Goal: Check status: Check status

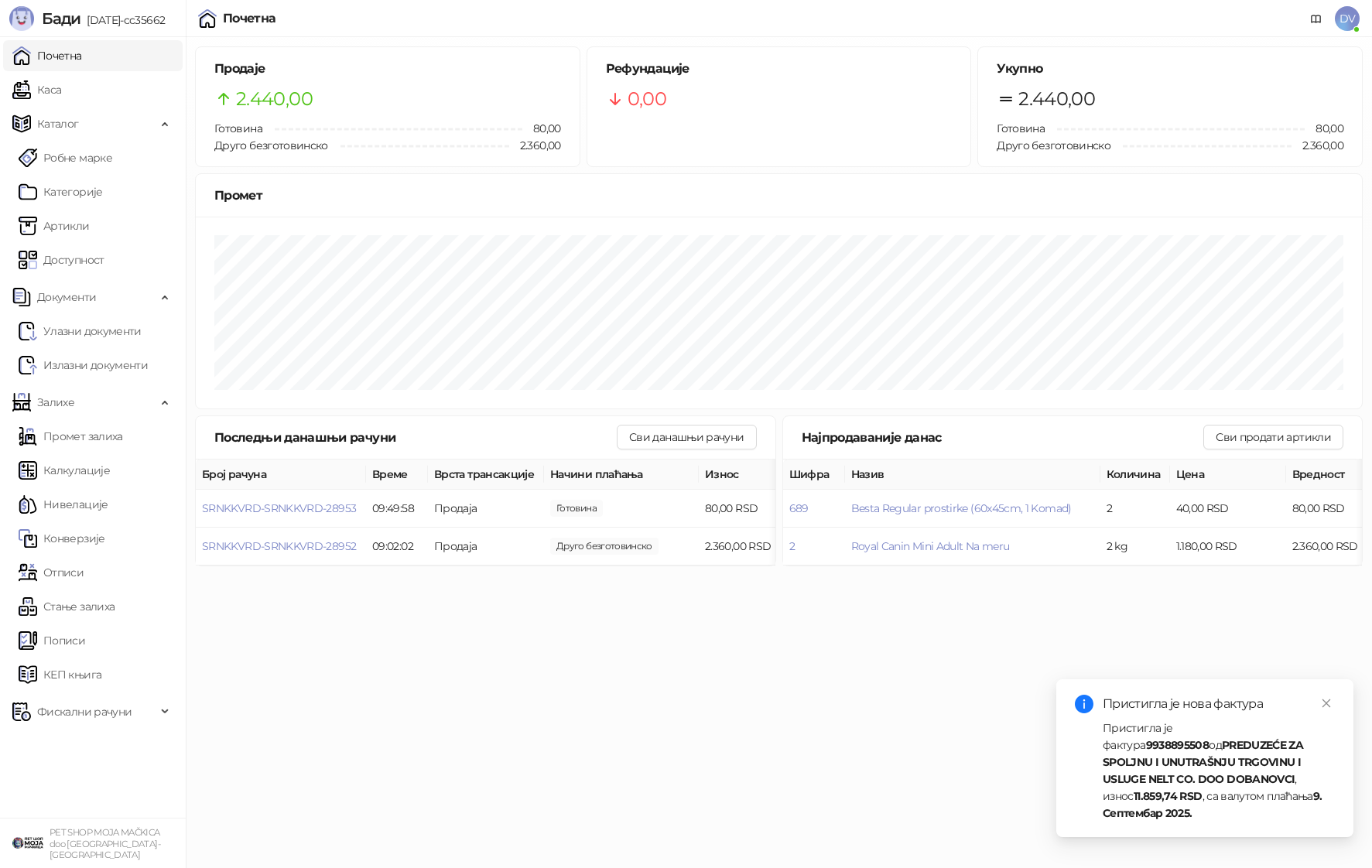
click at [61, 91] on link "Каса" at bounding box center [37, 90] width 48 height 31
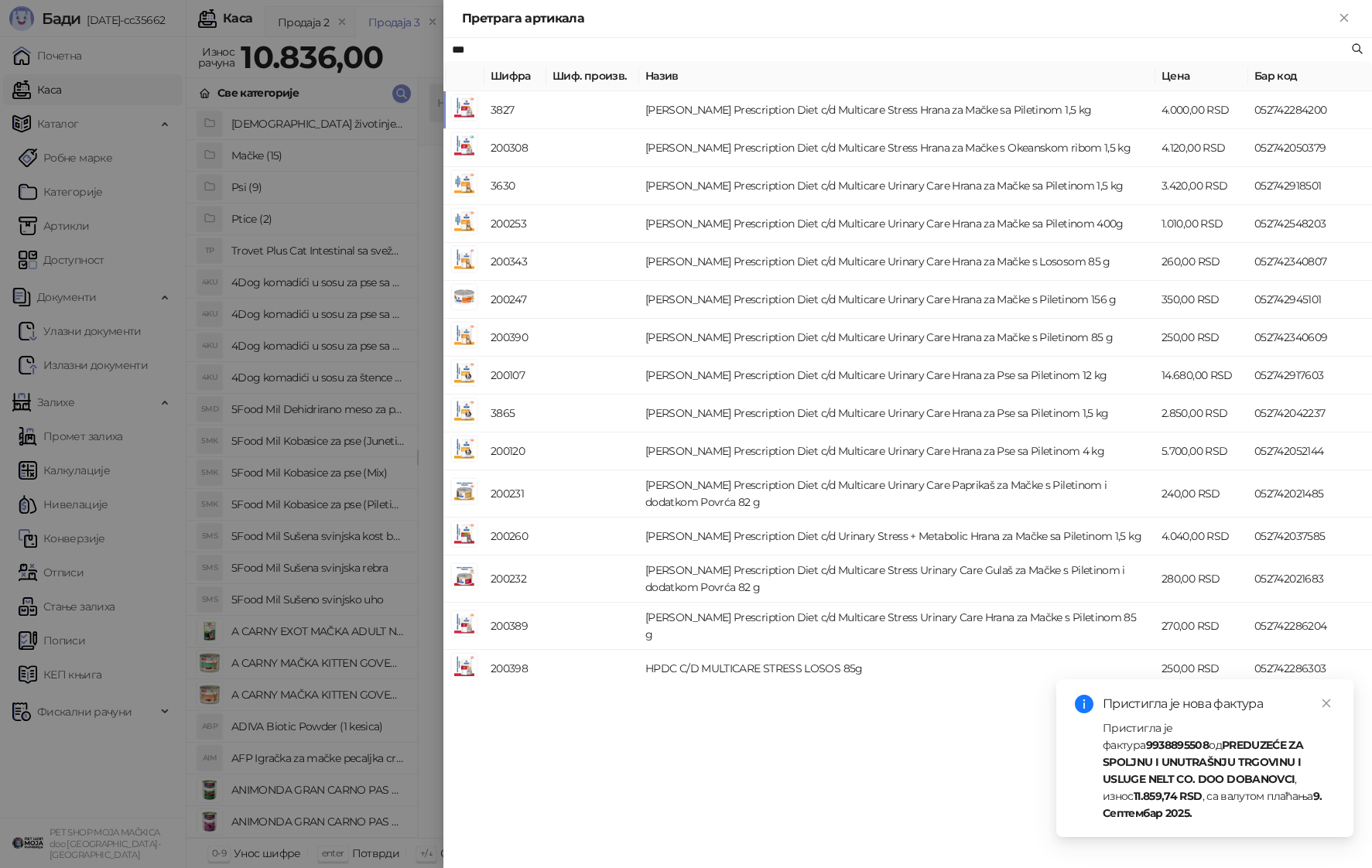
type input "***"
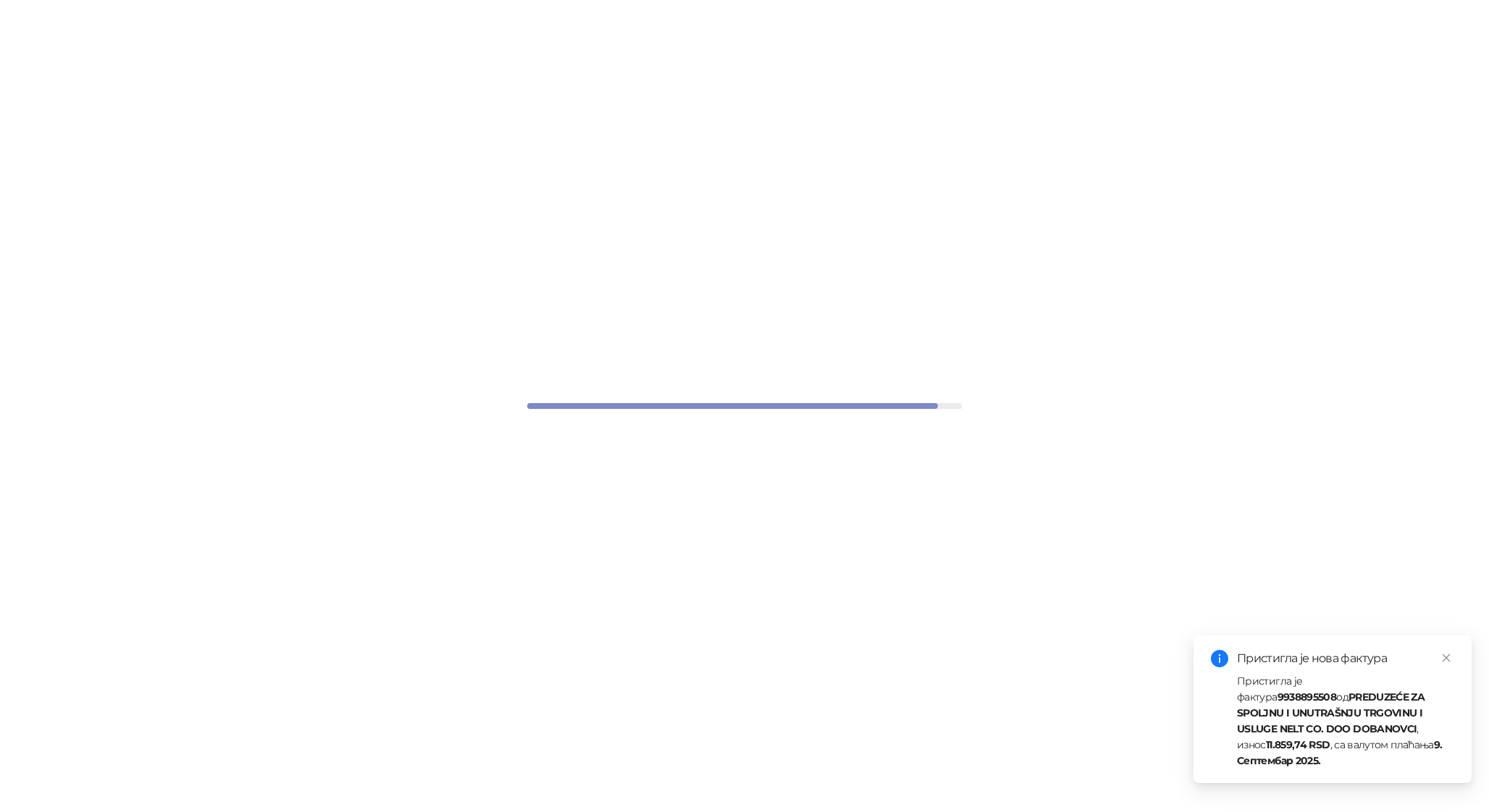
click at [1362, 713] on strong "PREDUZEĆE ZA SPOLJNU I UNUTRAŠNJU TRGOVINU I USLUGE NELT CO. DOO DOBANOVCI" at bounding box center [1330, 713] width 187 height 45
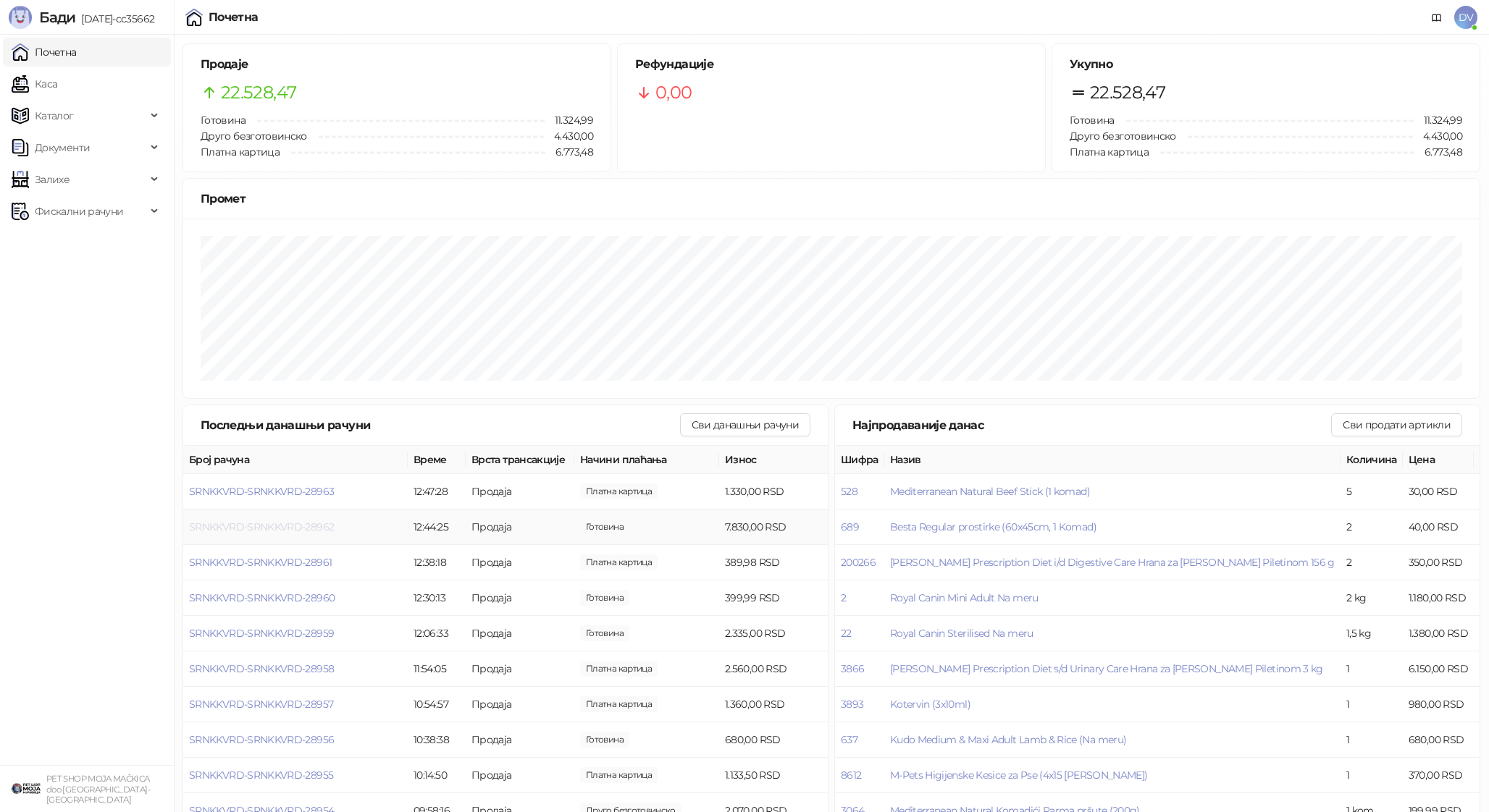
click at [258, 524] on span "SRNKKVRD-SRNKKVRD-28962" at bounding box center [261, 527] width 145 height 13
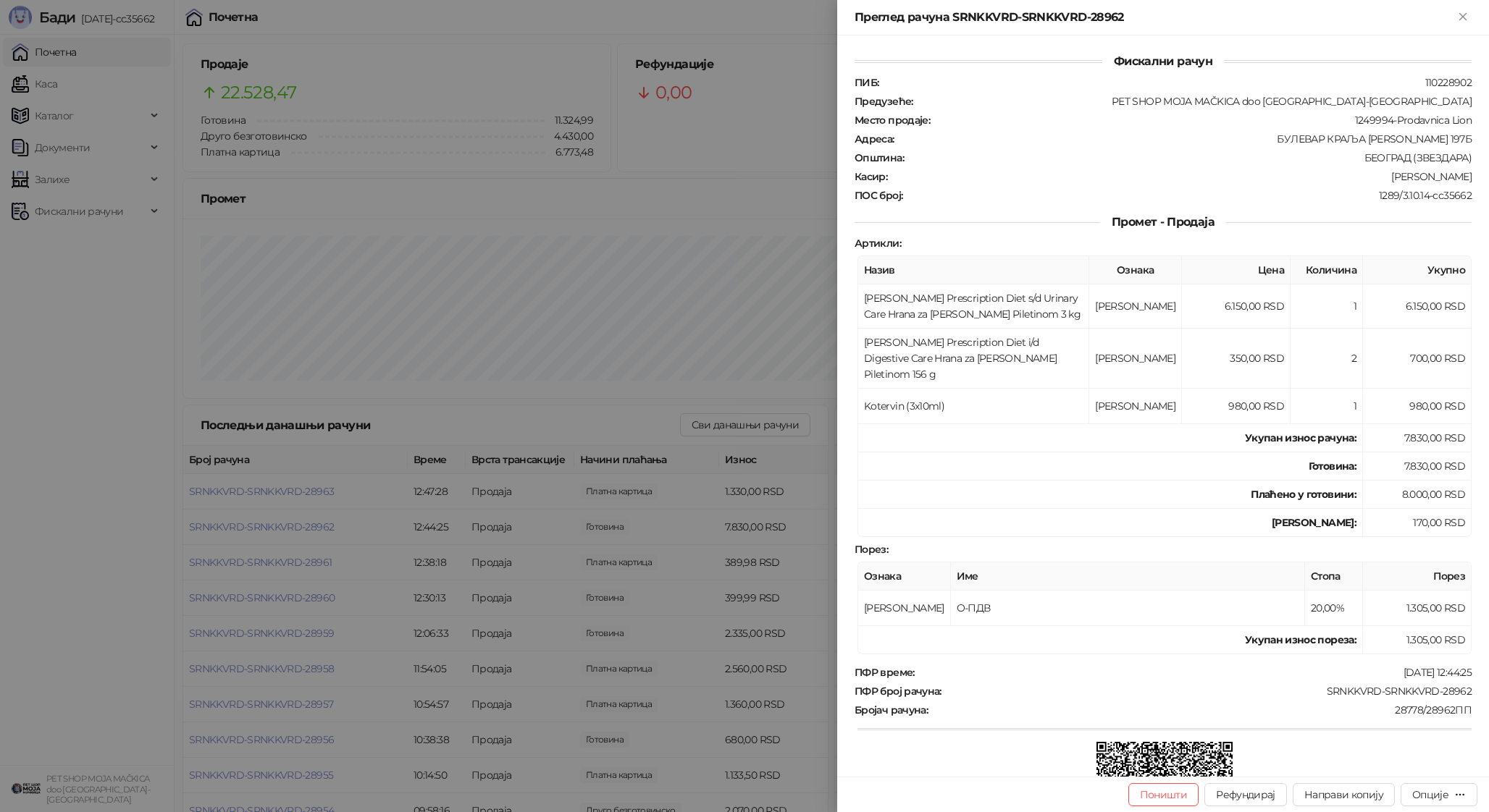
click at [118, 528] on div at bounding box center [744, 406] width 1489 height 812
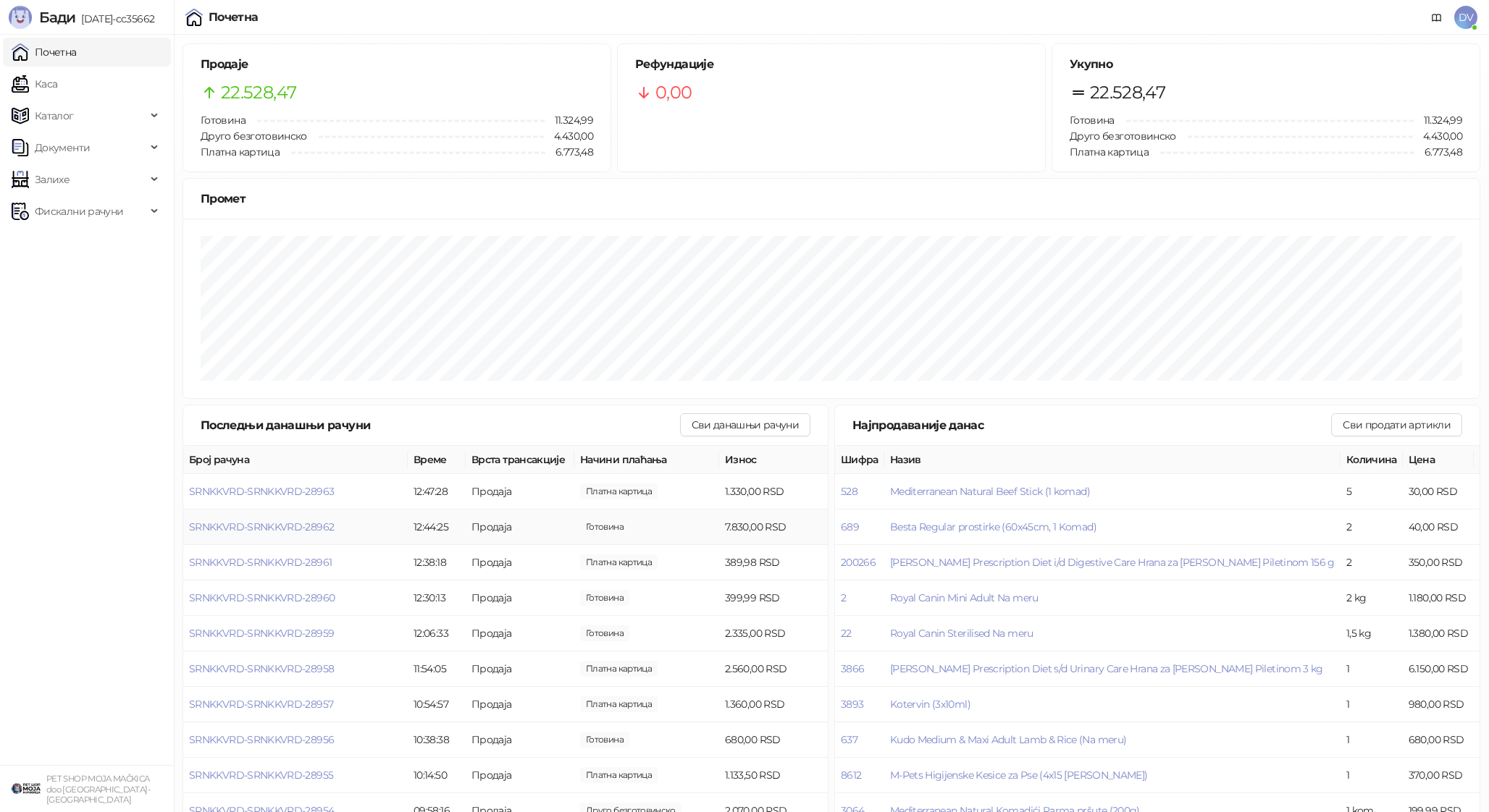
scroll to position [25, 0]
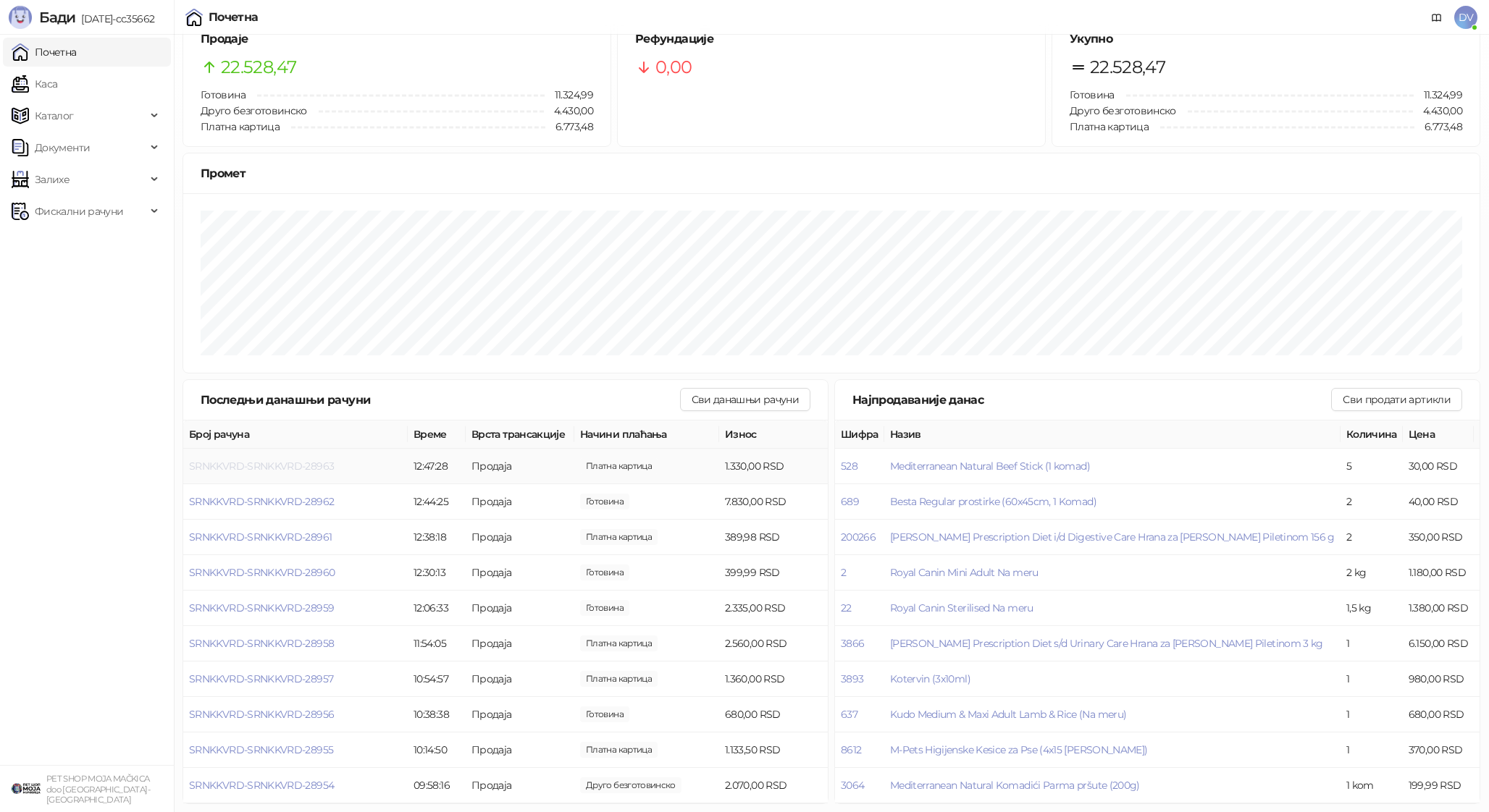
click at [318, 463] on span "SRNKKVRD-SRNKKVRD-28963" at bounding box center [261, 466] width 145 height 13
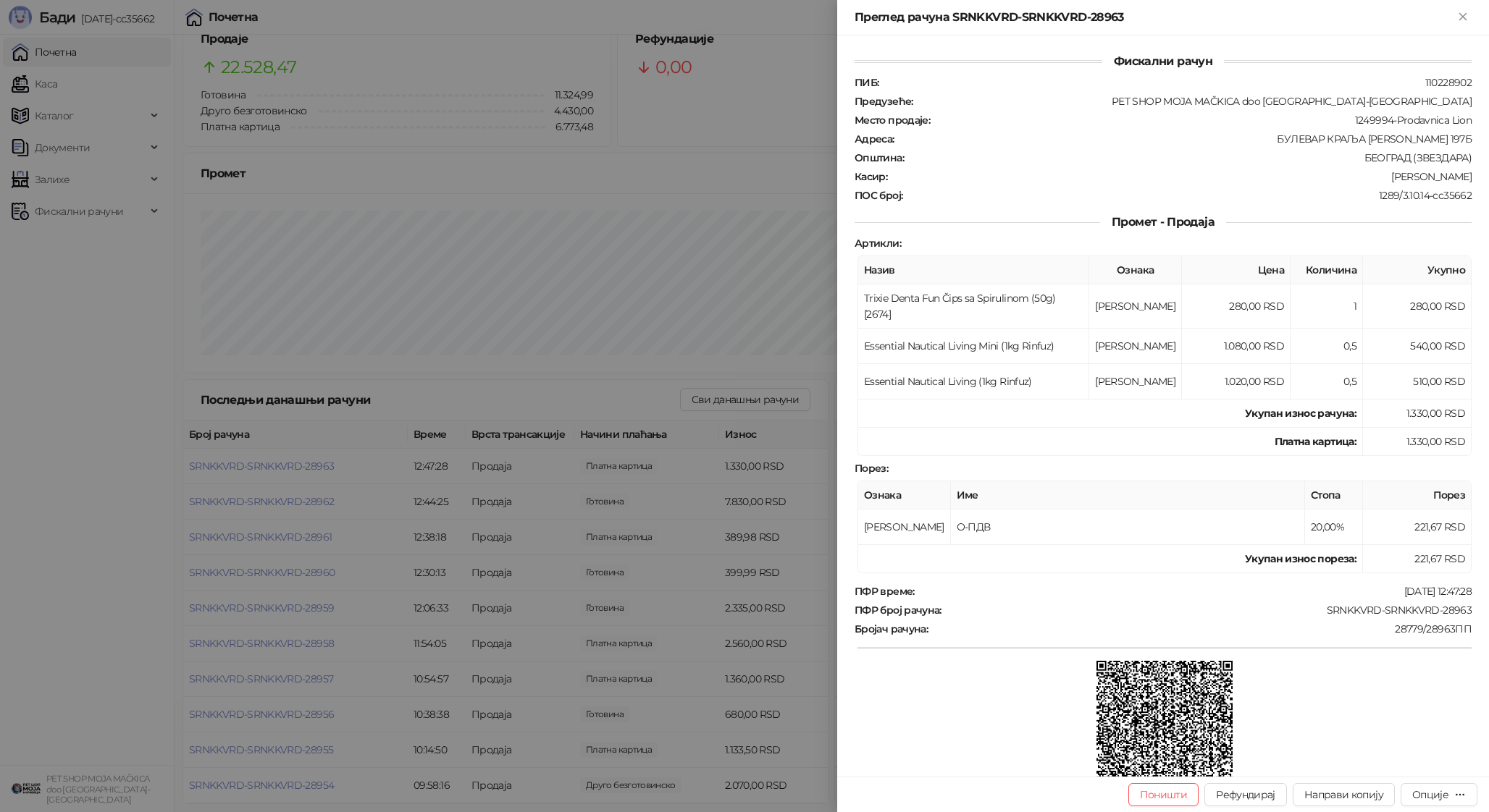
click at [327, 477] on div at bounding box center [744, 406] width 1489 height 812
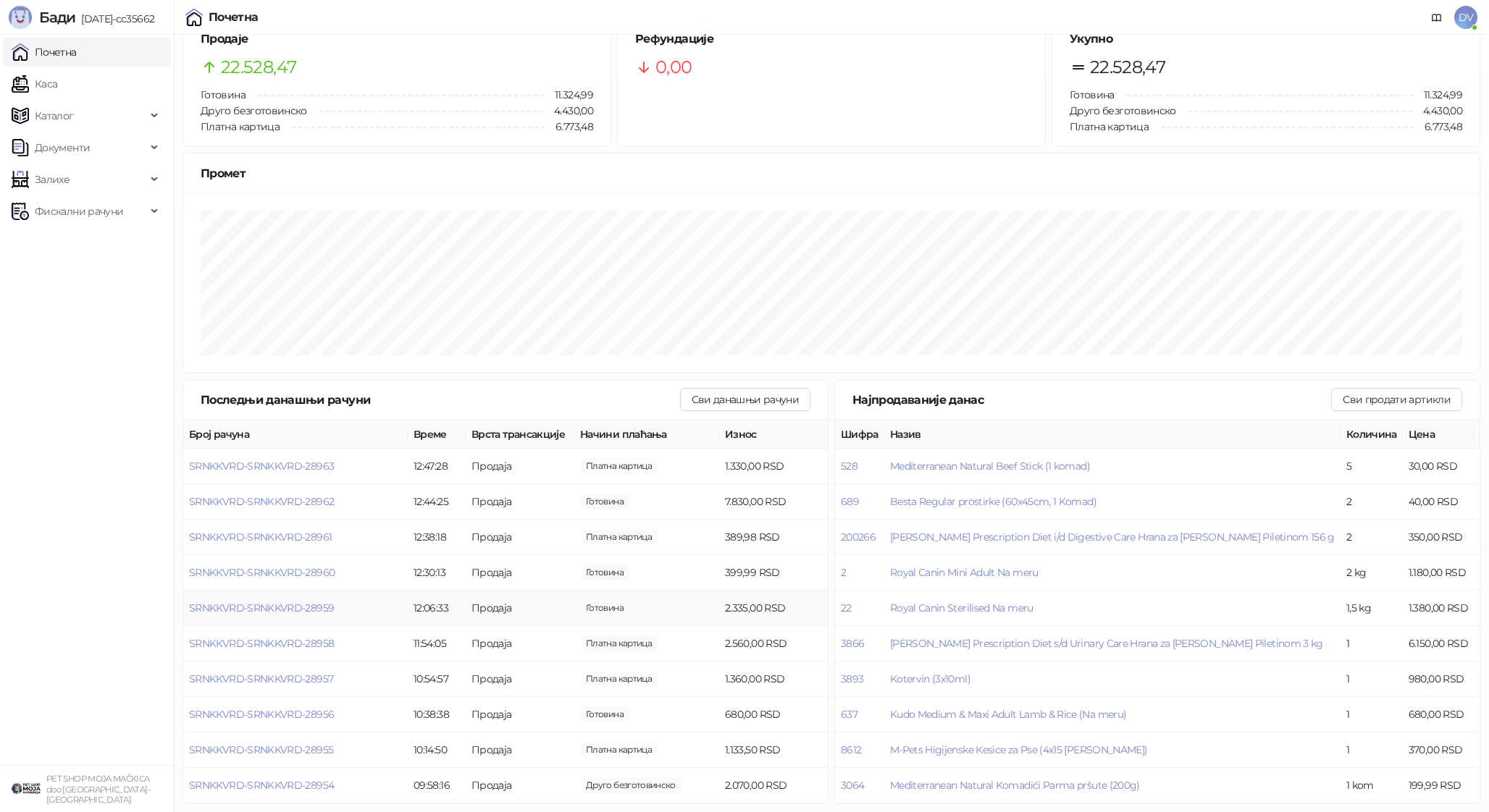
click at [285, 600] on td "SRNKKVRD-SRNKKVRD-28959" at bounding box center [296, 608] width 224 height 35
click at [282, 610] on span "SRNKKVRD-SRNKKVRD-28959" at bounding box center [261, 608] width 145 height 13
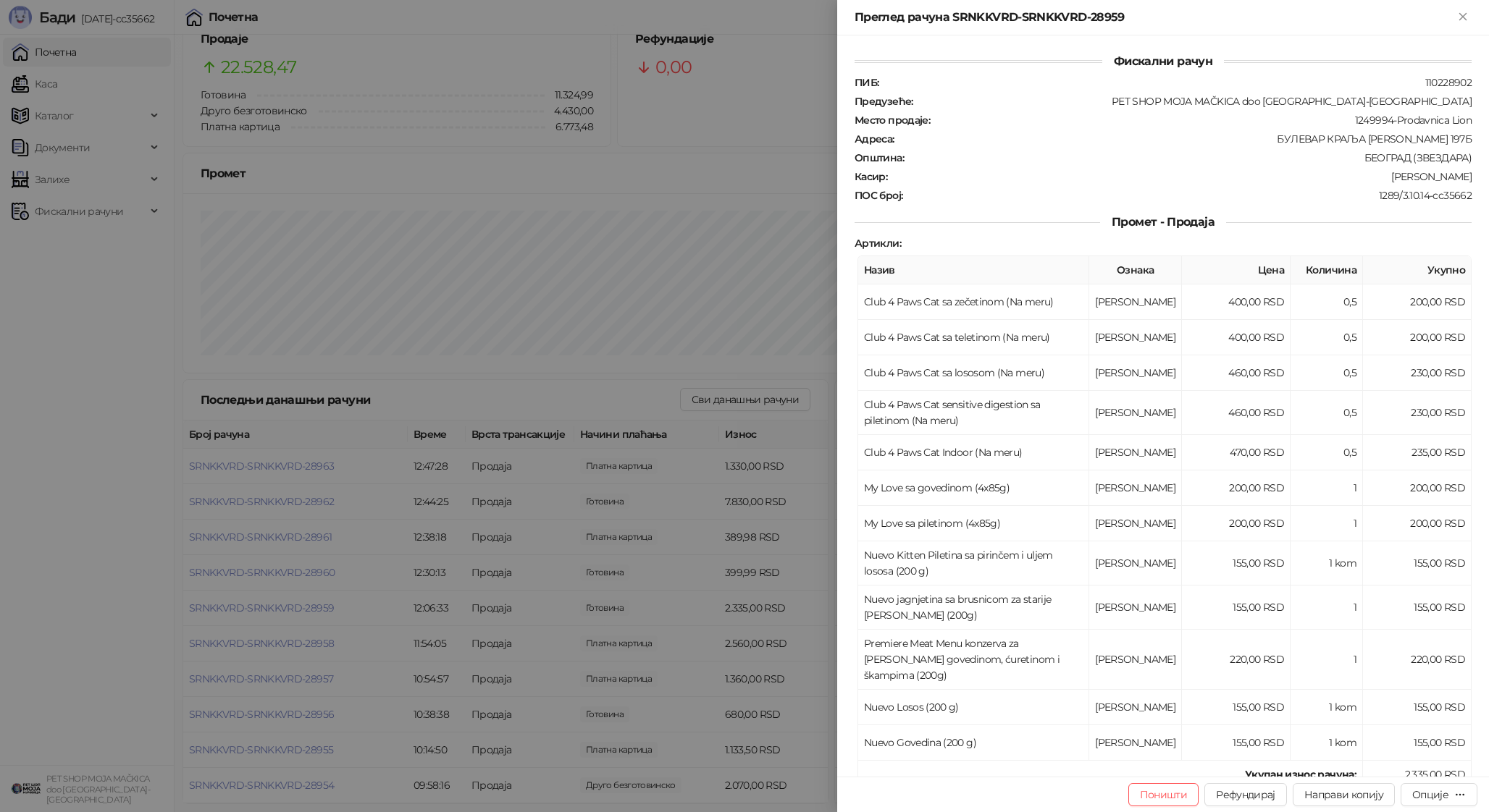
click at [282, 611] on div at bounding box center [744, 406] width 1489 height 812
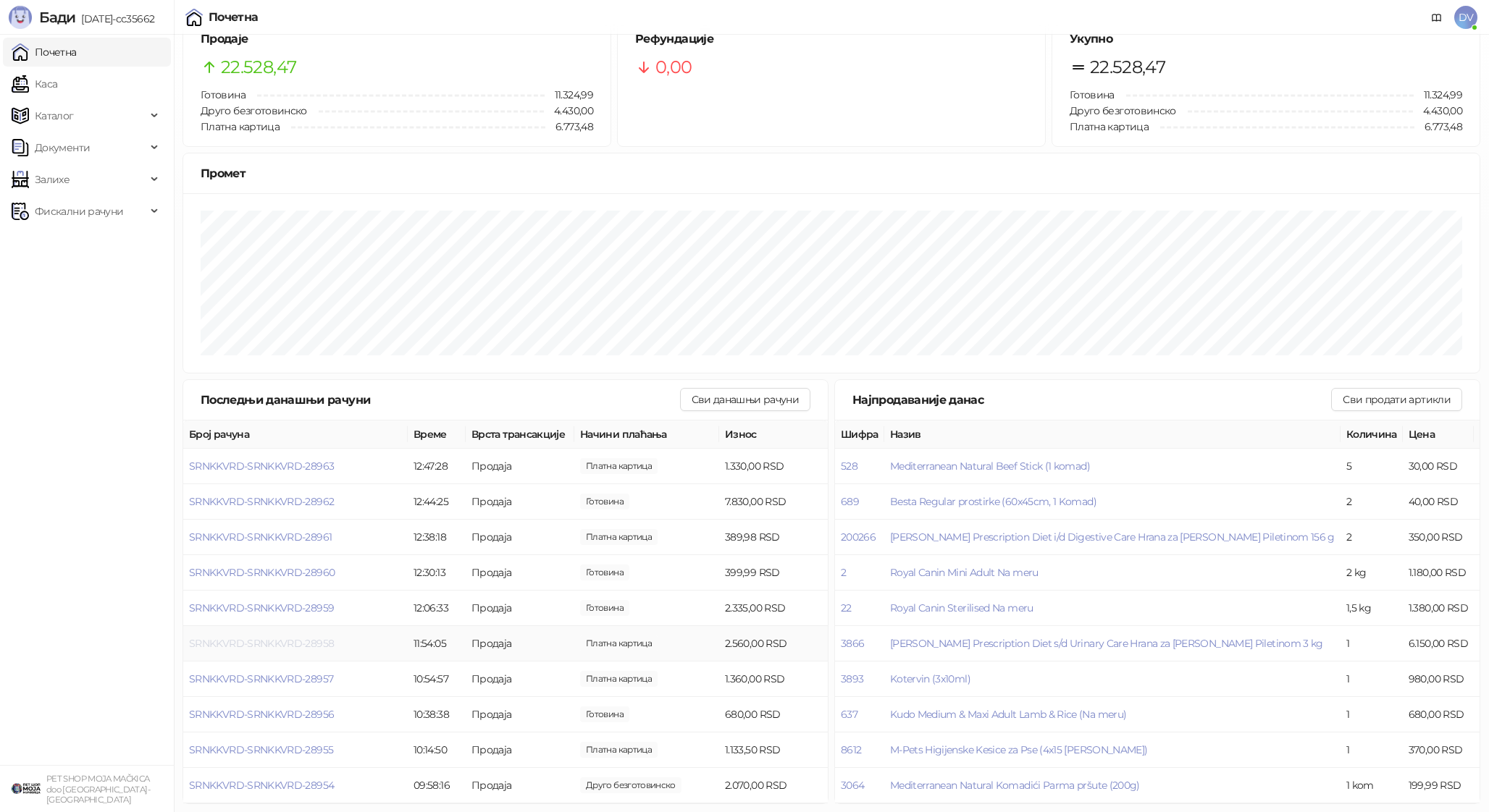
click at [285, 645] on span "SRNKKVRD-SRNKKVRD-28958" at bounding box center [261, 644] width 145 height 13
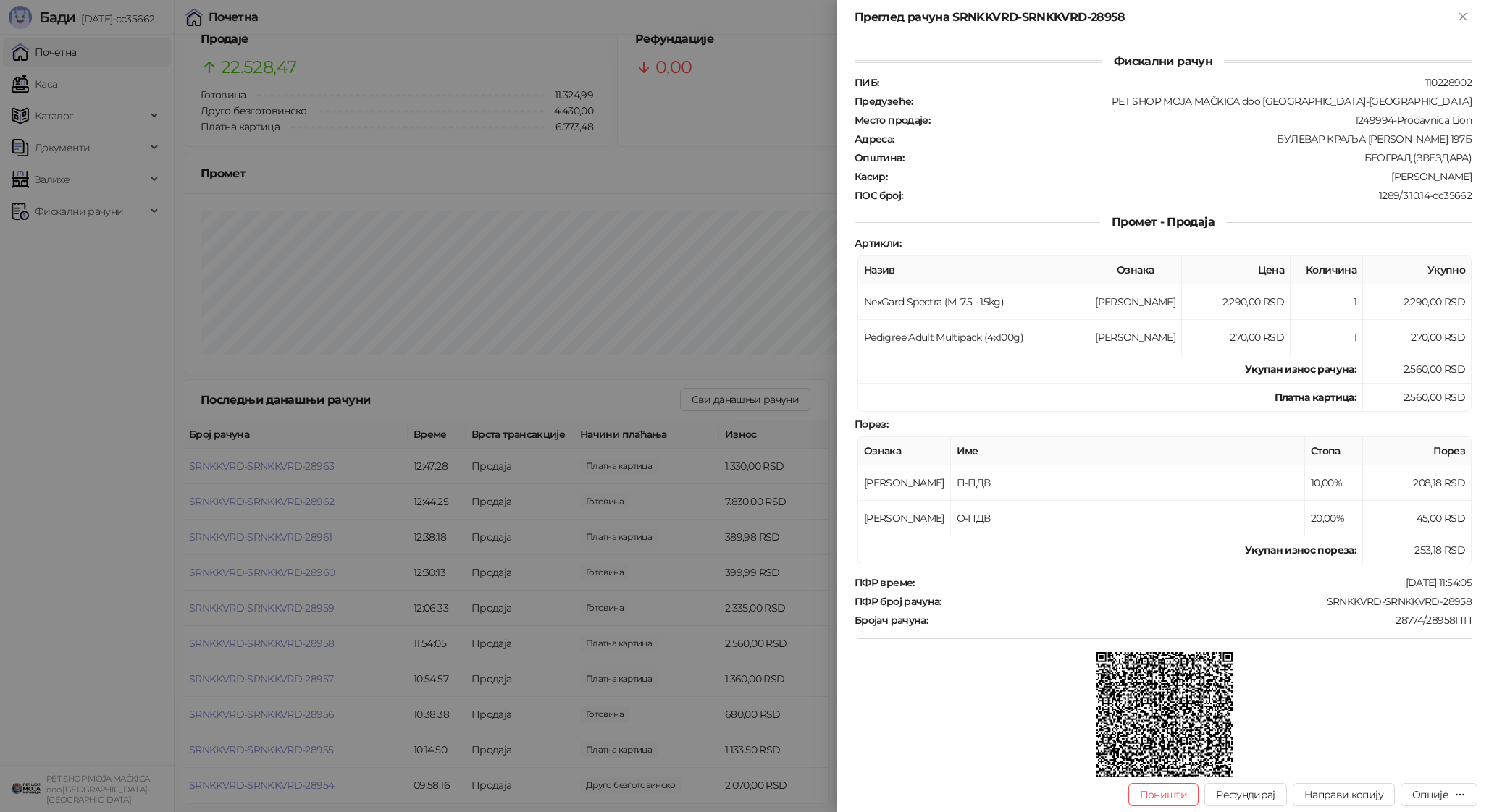
click at [285, 645] on div at bounding box center [744, 406] width 1489 height 812
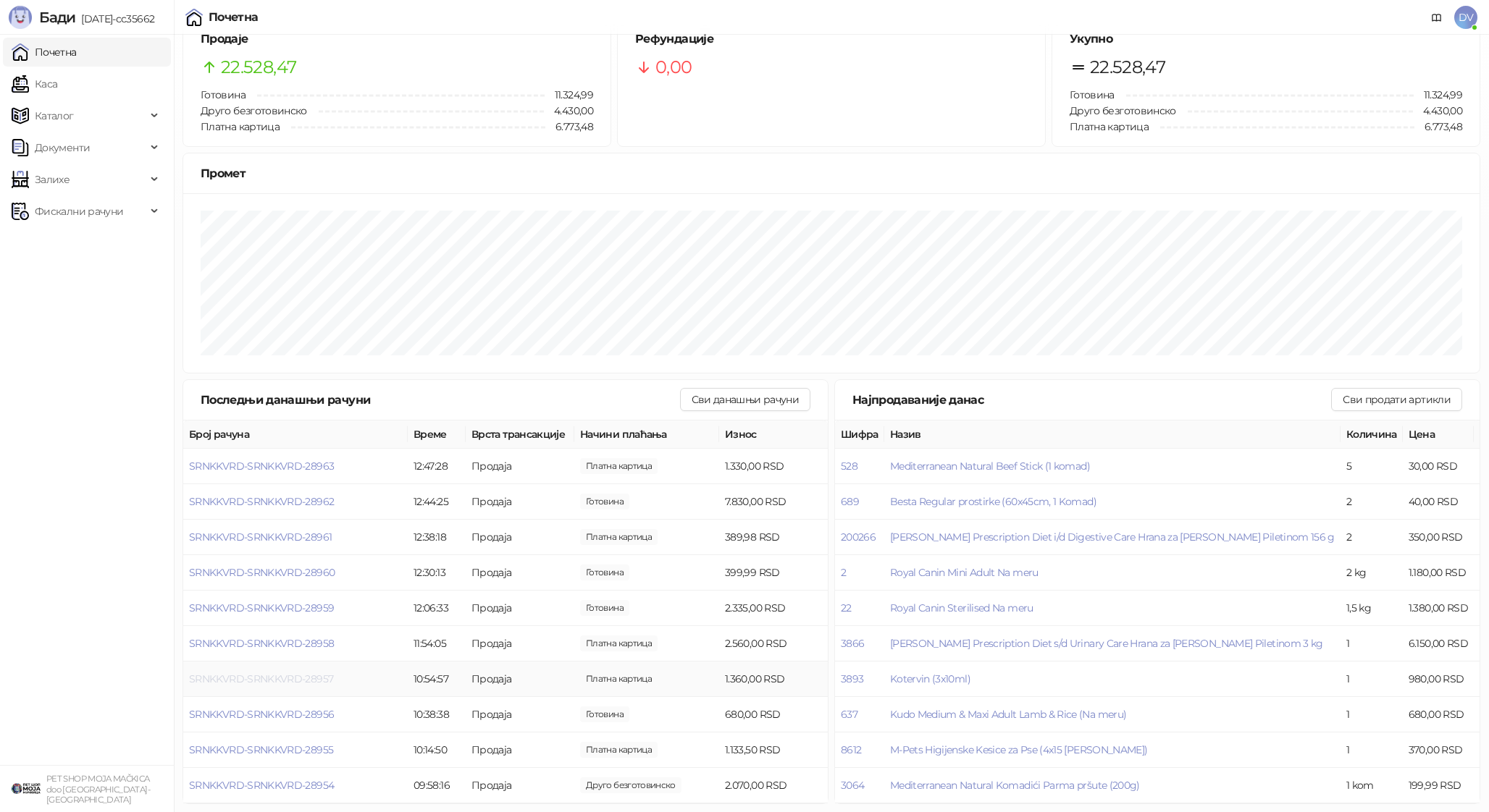
click at [283, 676] on span "SRNKKVRD-SRNKKVRD-28957" at bounding box center [261, 679] width 144 height 13
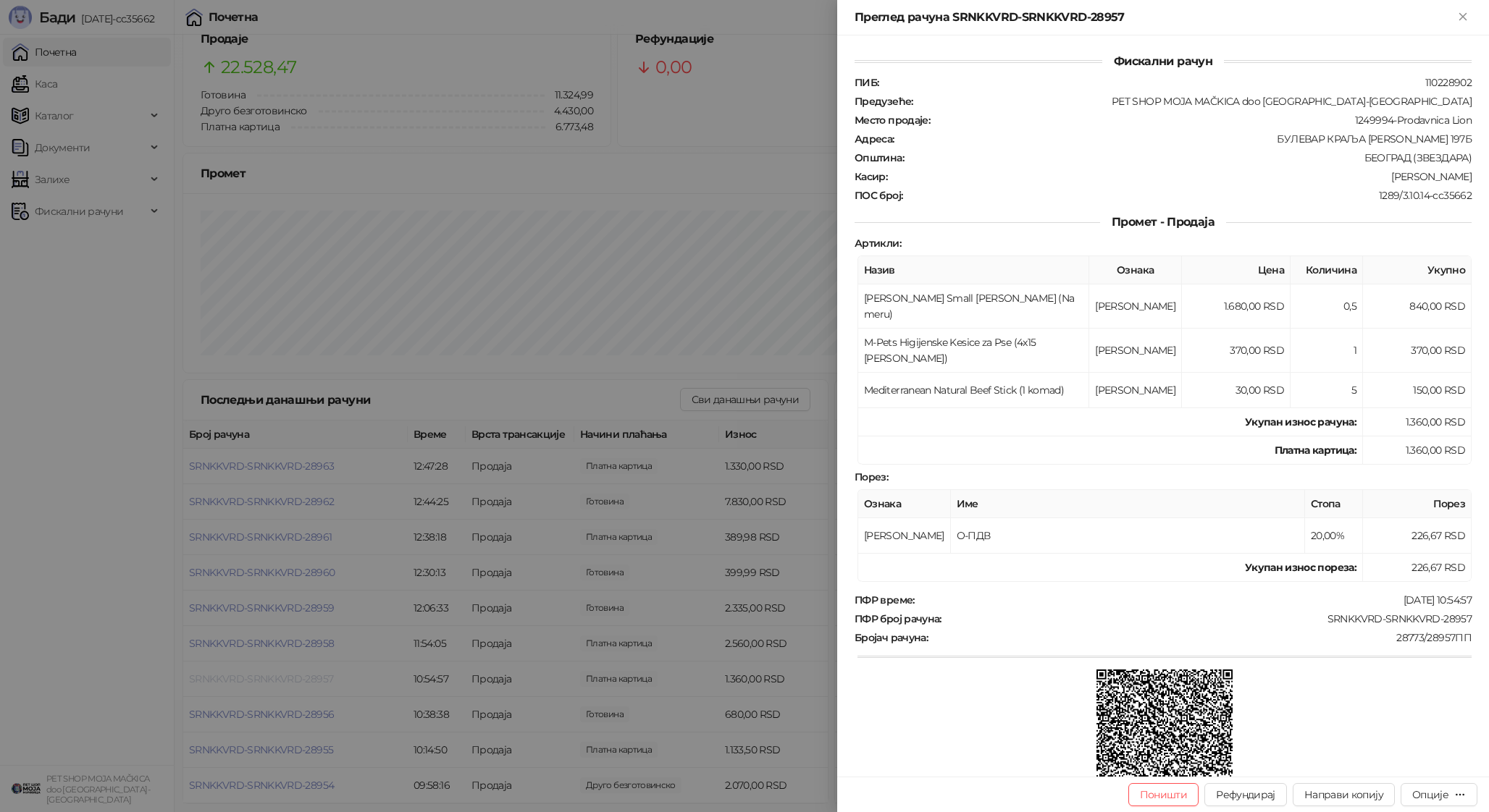
click at [283, 676] on div at bounding box center [744, 406] width 1489 height 812
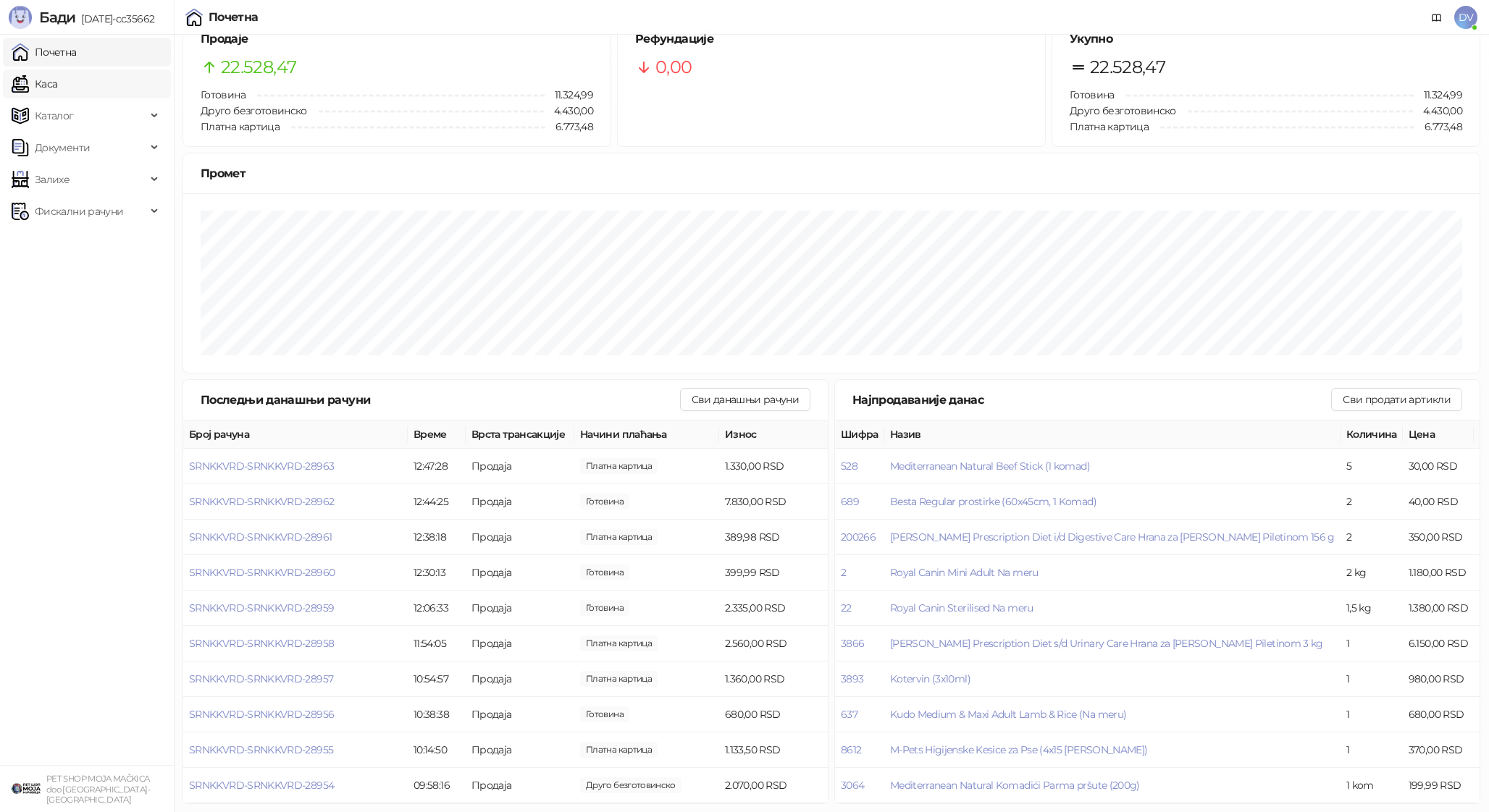
click at [57, 77] on link "Каса" at bounding box center [34, 84] width 45 height 29
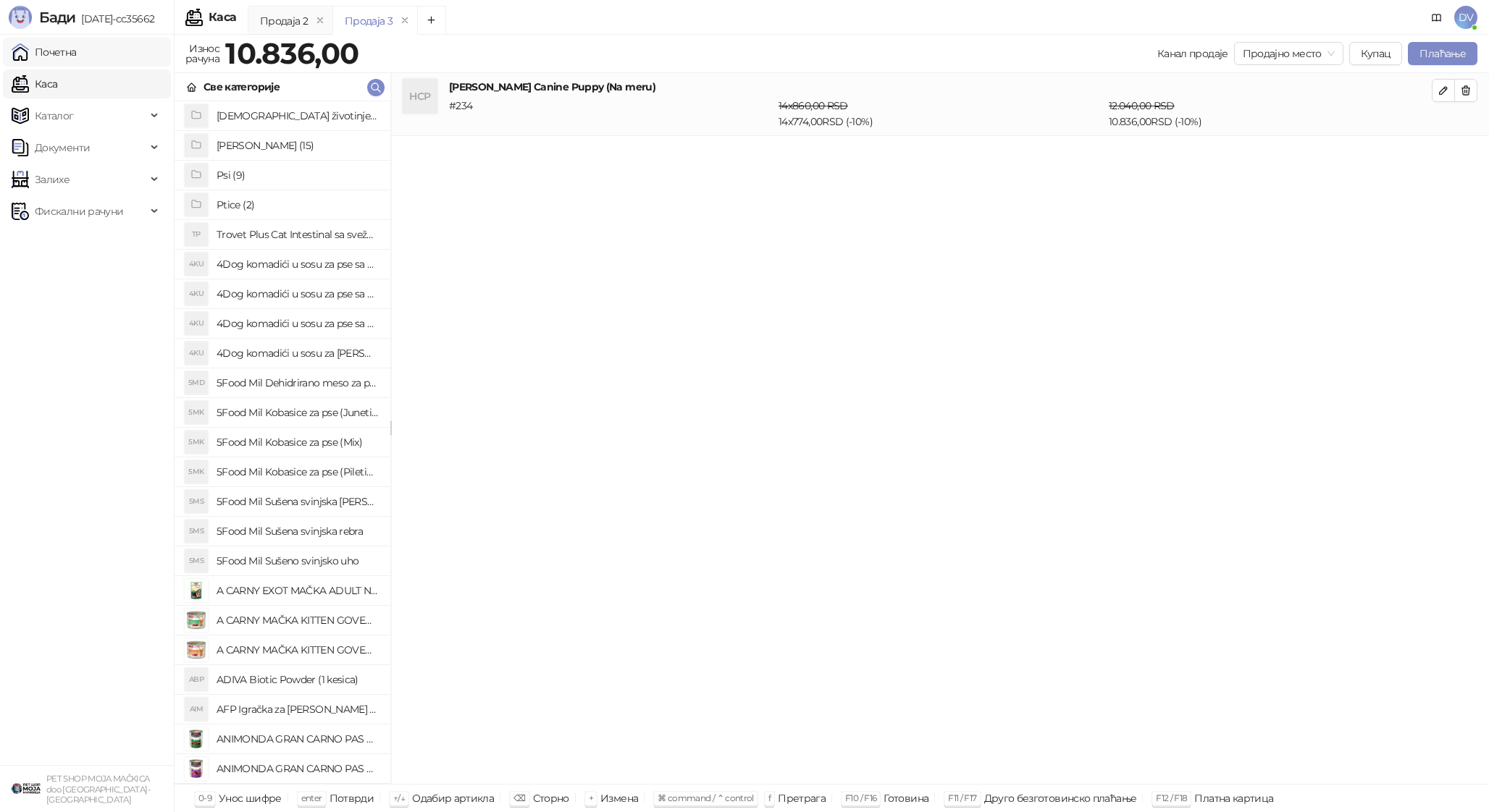
click at [77, 53] on link "Почетна" at bounding box center [44, 52] width 65 height 29
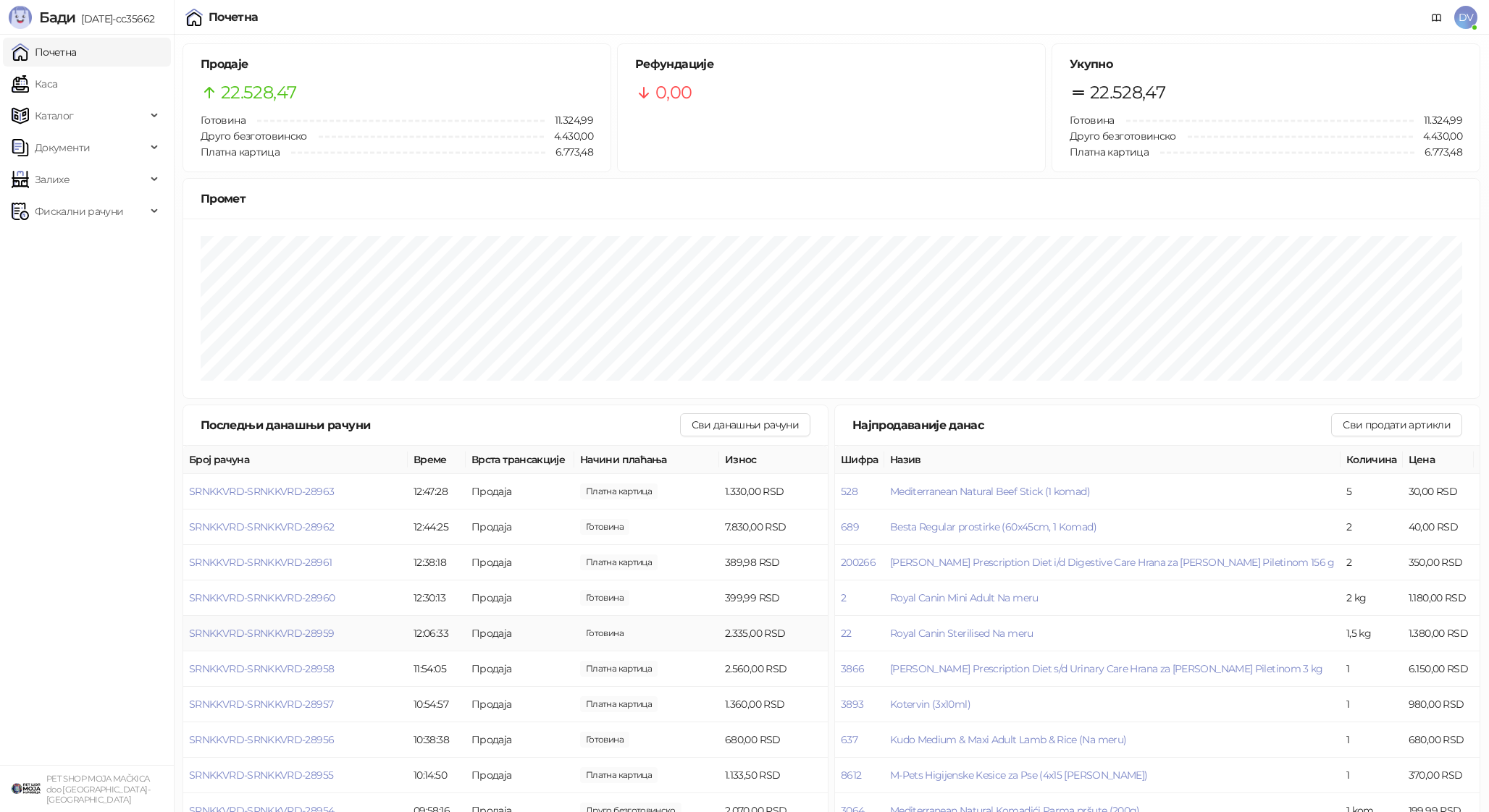
scroll to position [25, 0]
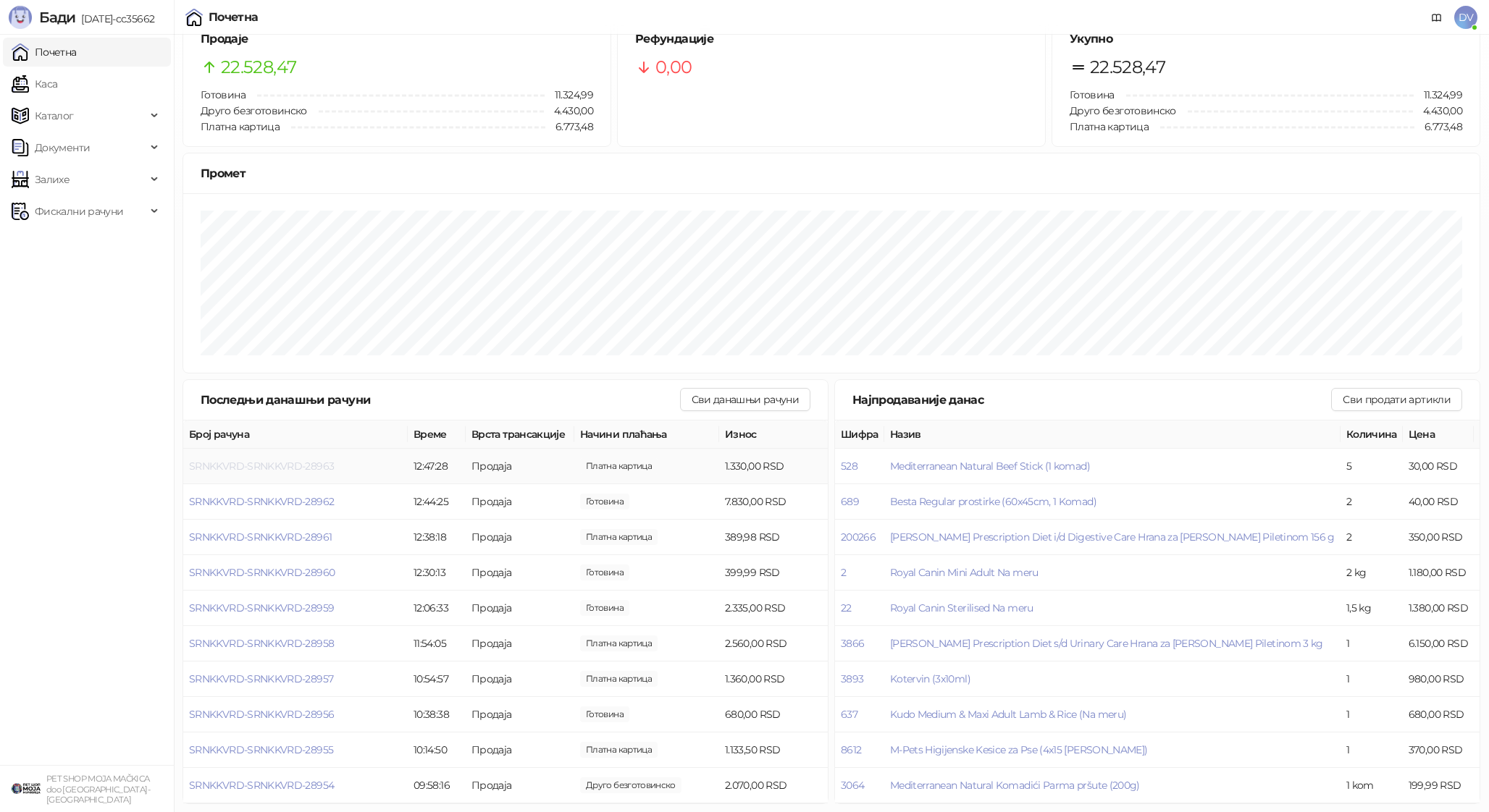
click at [292, 469] on span "SRNKKVRD-SRNKKVRD-28963" at bounding box center [261, 466] width 145 height 13
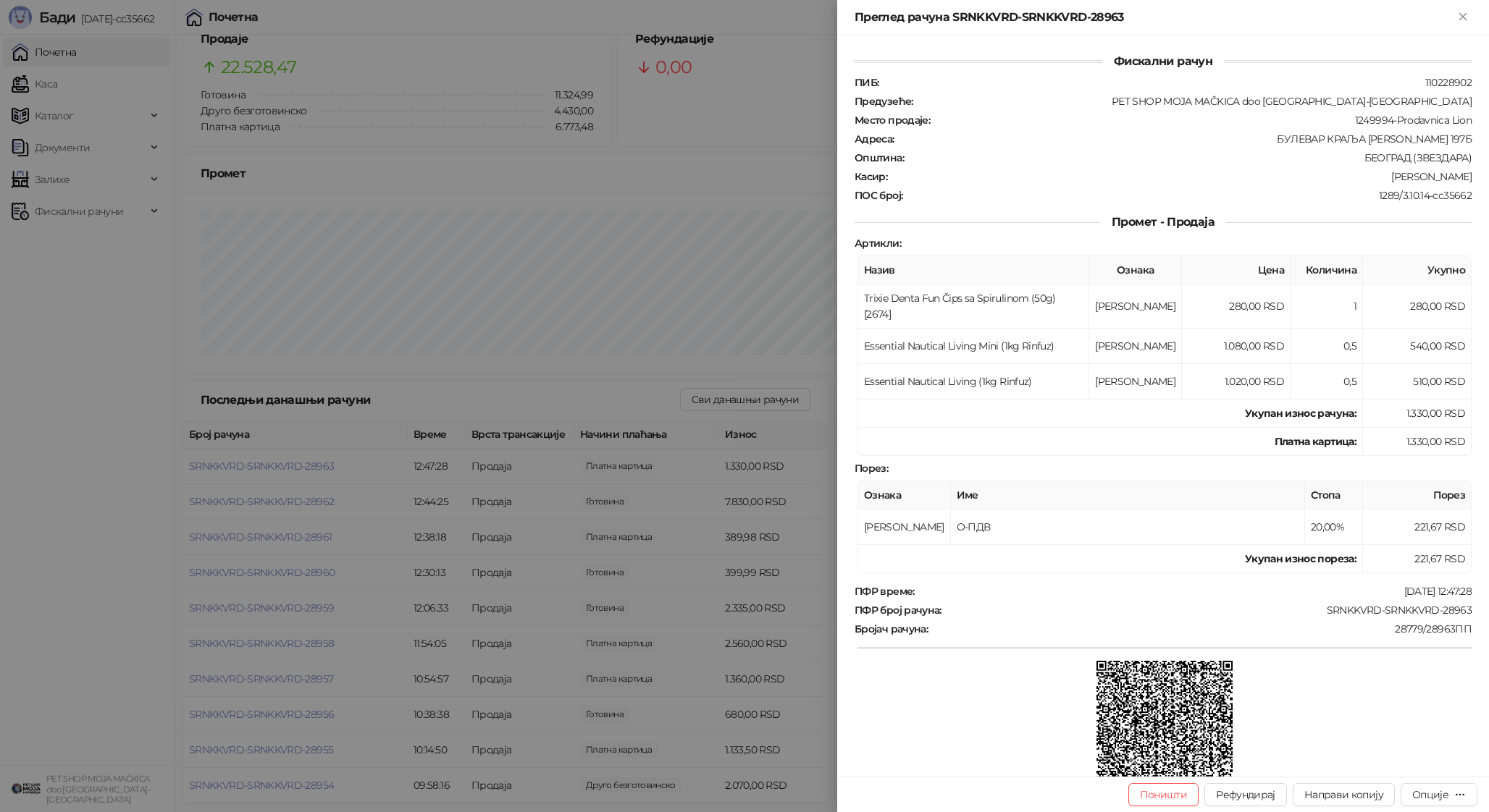
click at [416, 606] on div at bounding box center [744, 406] width 1489 height 812
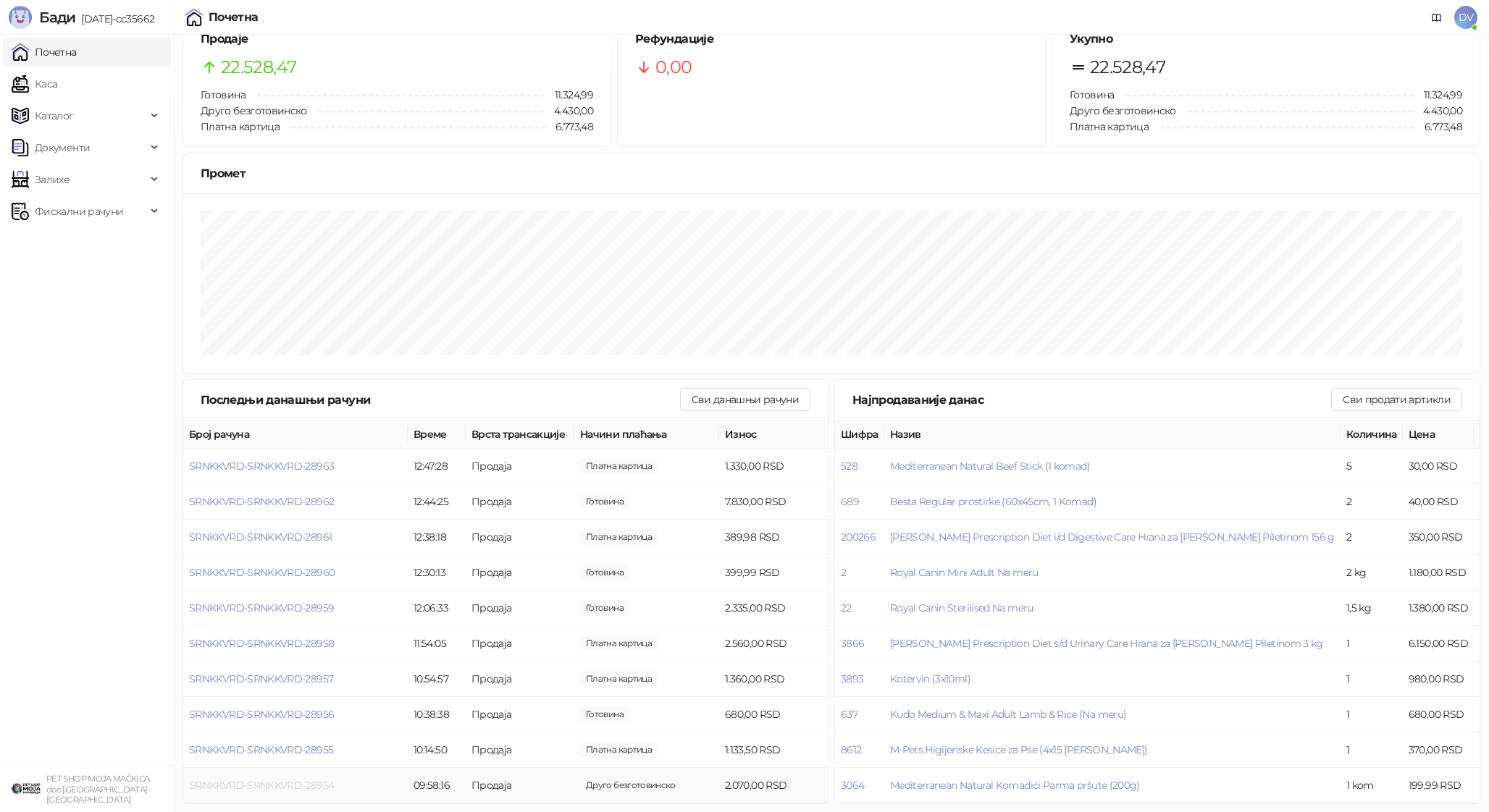
click at [270, 780] on span "SRNKKVRD-SRNKKVRD-28954" at bounding box center [261, 785] width 145 height 13
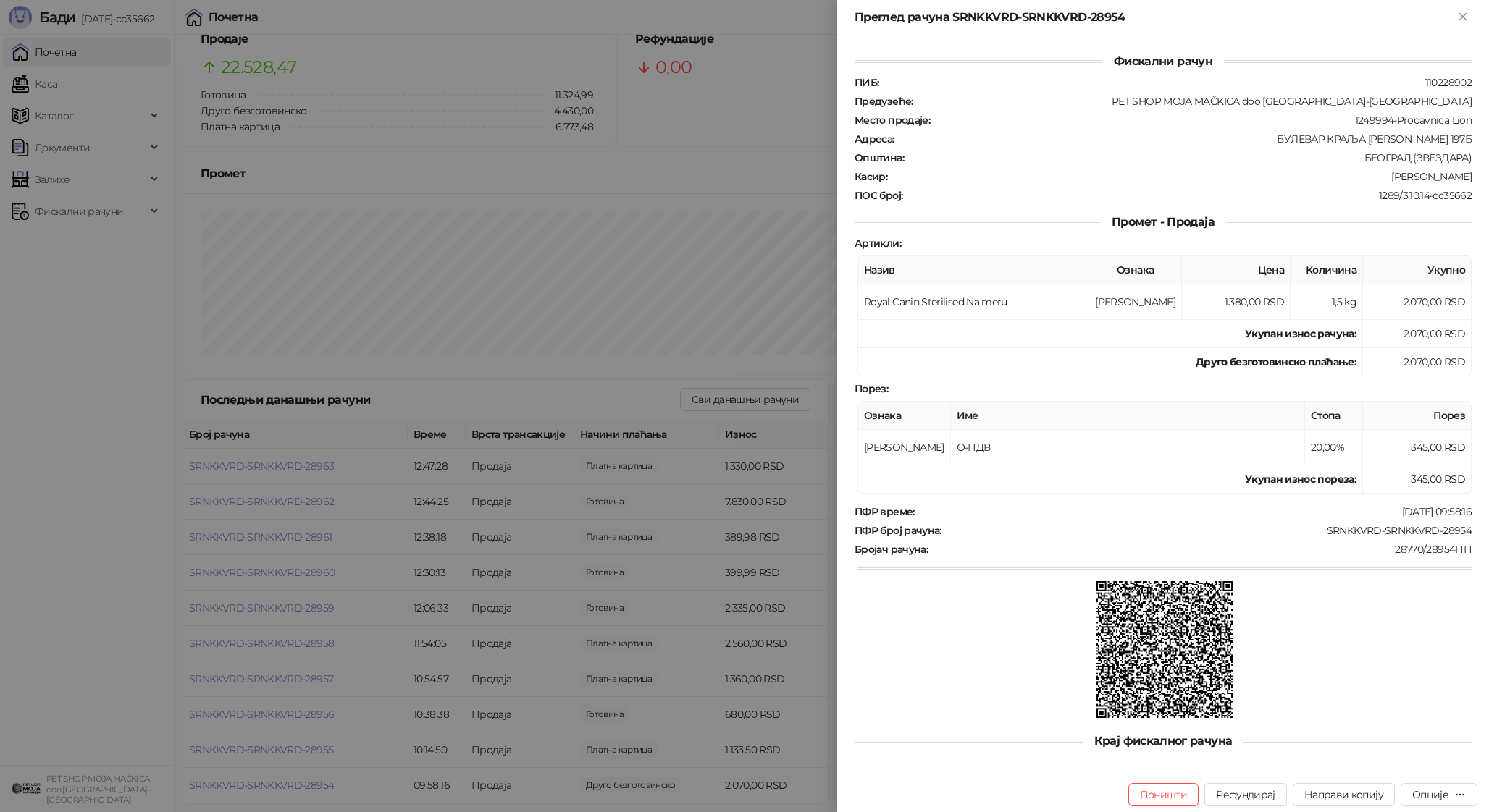
click at [270, 780] on div at bounding box center [744, 406] width 1489 height 812
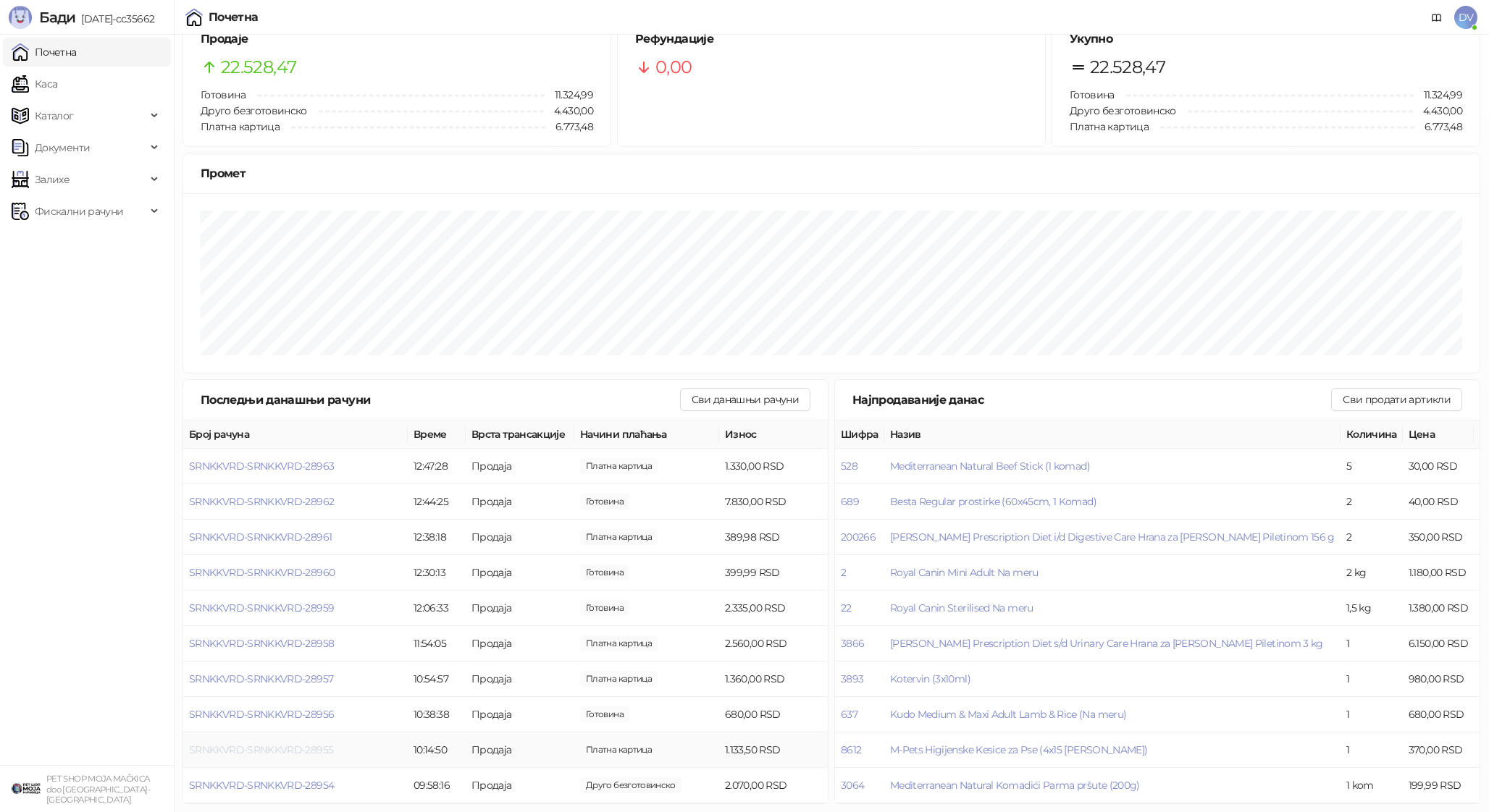
click at [267, 747] on span "SRNKKVRD-SRNKKVRD-28955" at bounding box center [261, 750] width 144 height 13
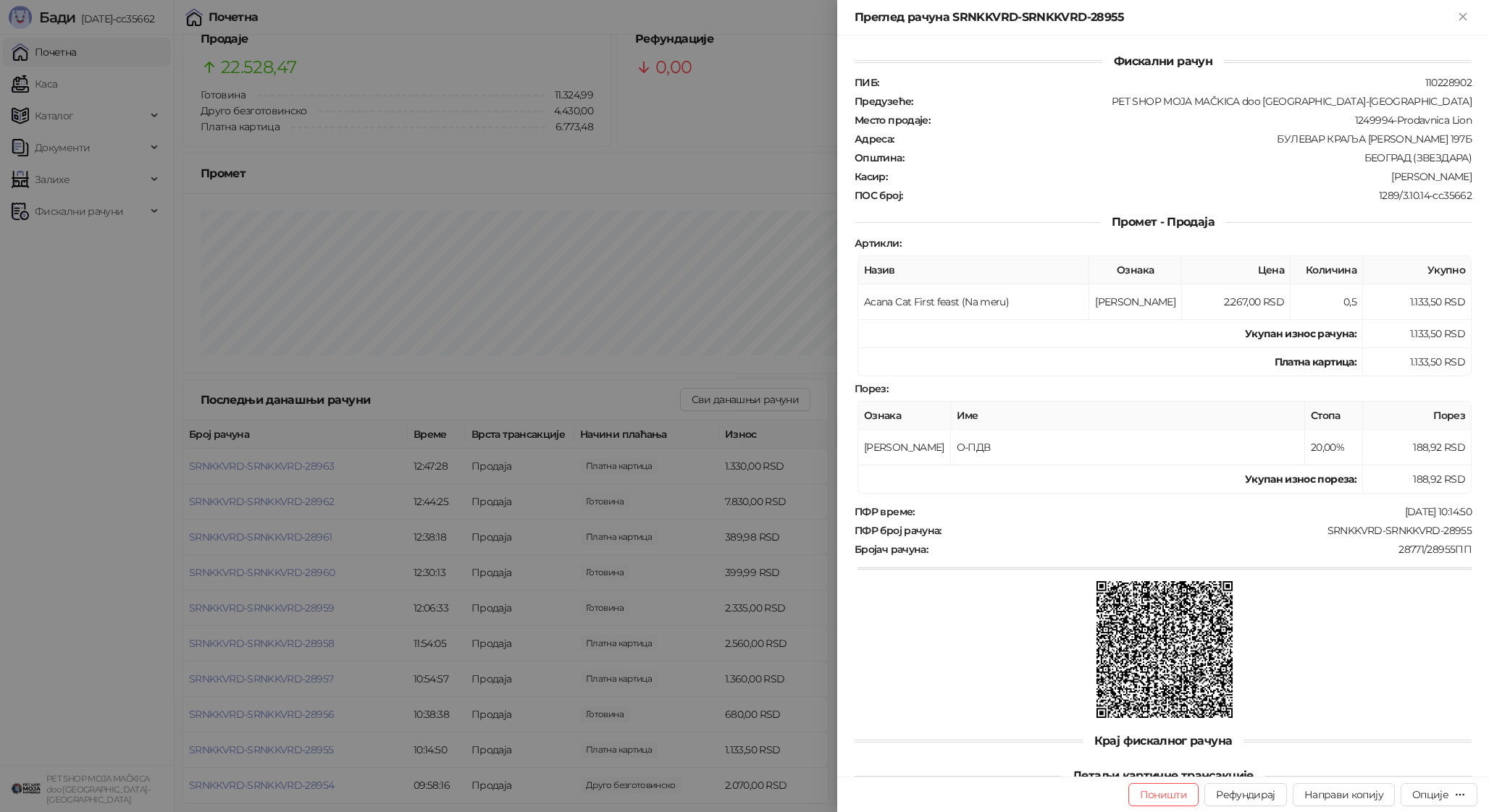
click at [267, 748] on div at bounding box center [744, 406] width 1489 height 812
